Goal: Transaction & Acquisition: Purchase product/service

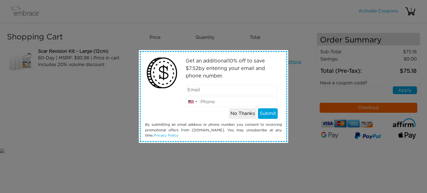
click at [214, 91] on input "email" at bounding box center [232, 90] width 92 height 11
click at [209, 88] on input "email" at bounding box center [232, 90] width 92 height 11
paste input "[PERSON_NAME]"
type input "[PERSON_NAME]"
click at [217, 102] on input "tel" at bounding box center [232, 102] width 92 height 11
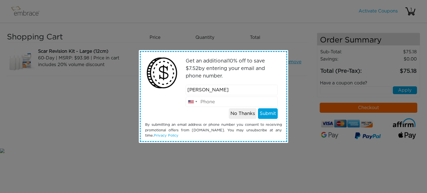
paste input "7329014704"
click at [212, 103] on input "7329014704" at bounding box center [232, 102] width 92 height 11
type input "7329014704"
click at [267, 112] on button "Submit" at bounding box center [268, 113] width 20 height 11
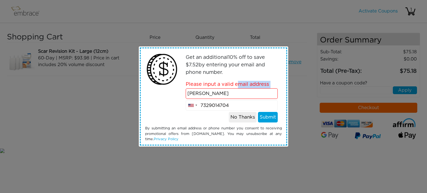
drag, startPoint x: 238, startPoint y: 86, endPoint x: 239, endPoint y: 91, distance: 5.1
click at [239, 91] on div "Get an additional 10 % off to save $ 7.52 by entering your email and phone numb…" at bounding box center [231, 86] width 109 height 71
click at [239, 91] on input "[PERSON_NAME]" at bounding box center [232, 93] width 92 height 11
type input "J"
click at [196, 92] on input "email" at bounding box center [232, 93] width 92 height 11
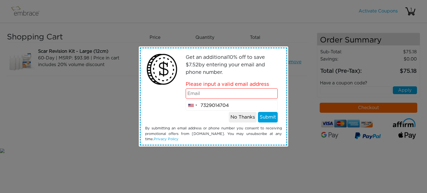
paste input "[EMAIL_ADDRESS][DOMAIN_NAME]"
type input "[EMAIL_ADDRESS][DOMAIN_NAME]"
click at [265, 120] on button "Submit" at bounding box center [268, 117] width 20 height 11
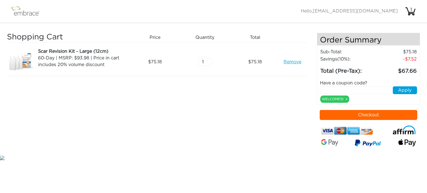
click at [352, 92] on input "text" at bounding box center [356, 90] width 72 height 8
type input "EXTRACREDIT"
click at [408, 88] on button "Apply" at bounding box center [404, 90] width 24 height 8
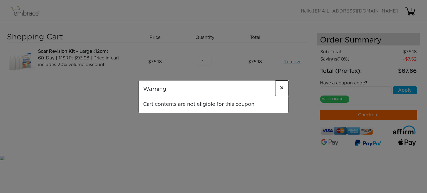
click at [281, 88] on span "×" at bounding box center [281, 88] width 4 height 7
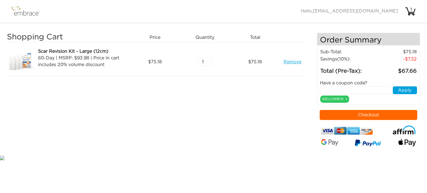
click at [327, 91] on input "text" at bounding box center [356, 90] width 72 height 8
paste input "EXTRACREDIT"
type input "EXTRACREDIT"
click at [400, 88] on button "Apply" at bounding box center [404, 90] width 24 height 8
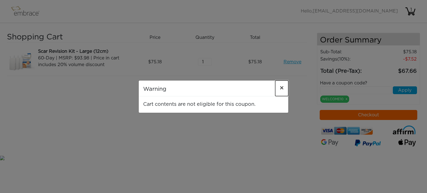
click at [282, 88] on span "×" at bounding box center [281, 88] width 4 height 7
